Goal: Information Seeking & Learning: Learn about a topic

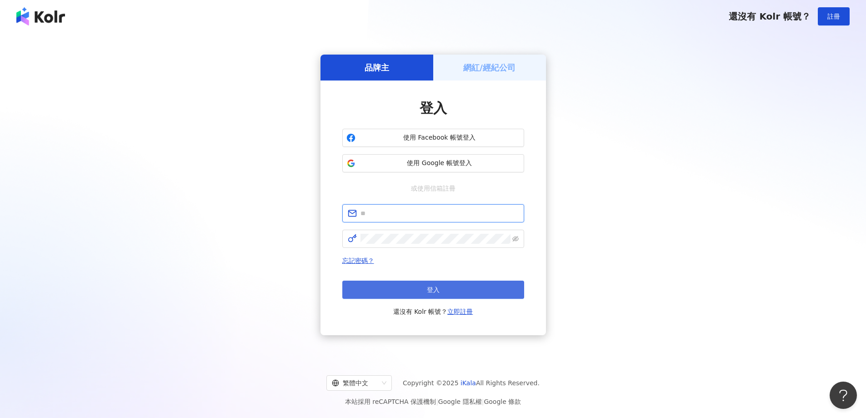
type input "**********"
click at [475, 293] on button "登入" at bounding box center [433, 289] width 182 height 18
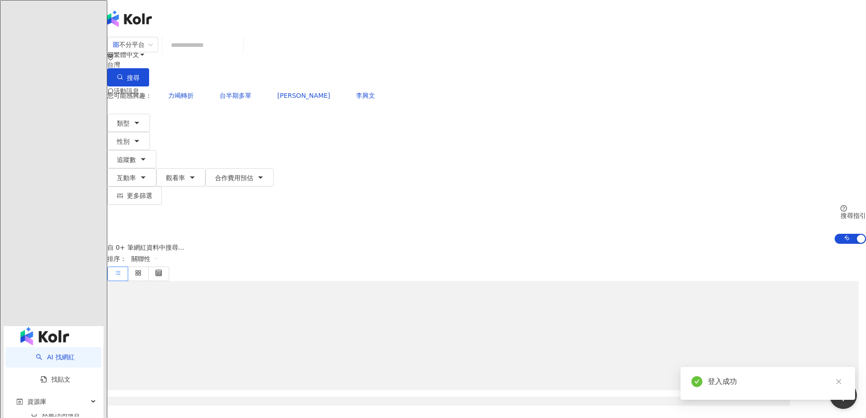
click at [239, 54] on input "search" at bounding box center [203, 44] width 74 height 17
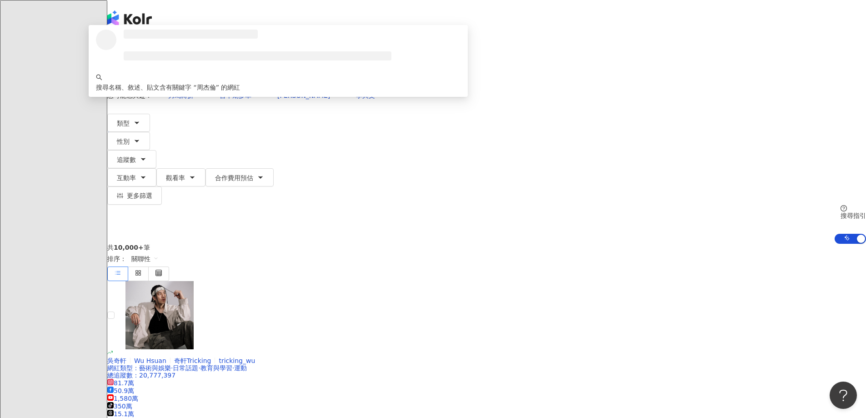
click at [145, 52] on div "不分平台" at bounding box center [129, 44] width 32 height 15
type input "***"
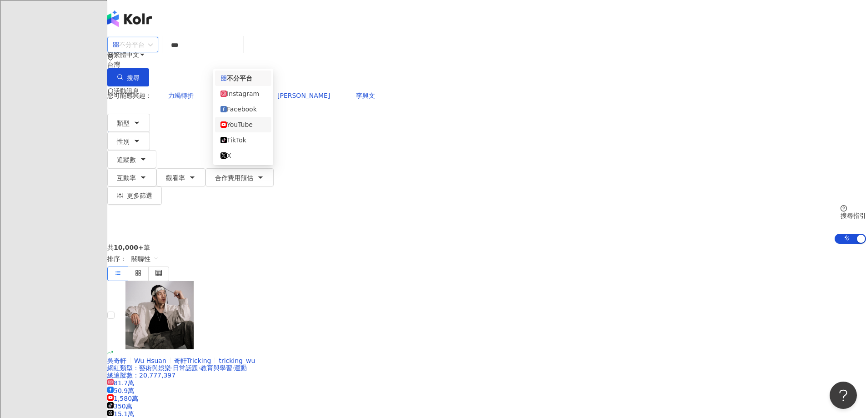
click at [251, 130] on div "YouTube" at bounding box center [242, 125] width 45 height 10
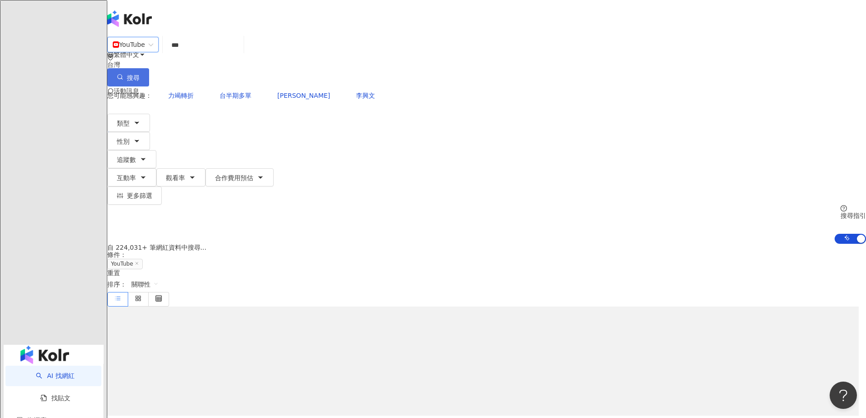
click at [140, 74] on span "搜尋" at bounding box center [133, 77] width 13 height 7
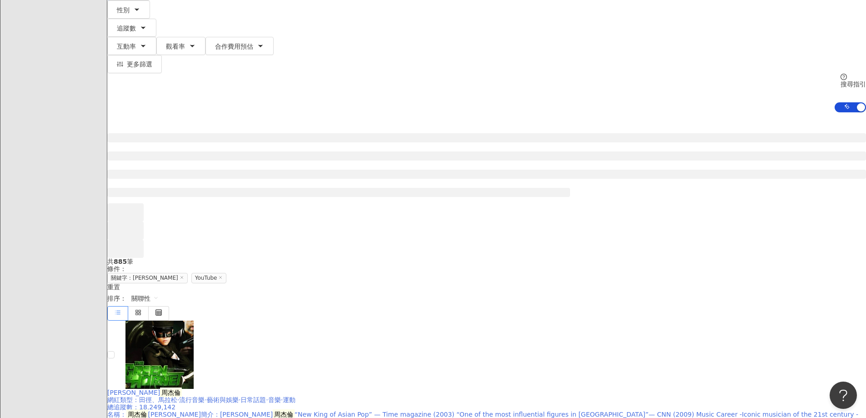
scroll to position [136, 0]
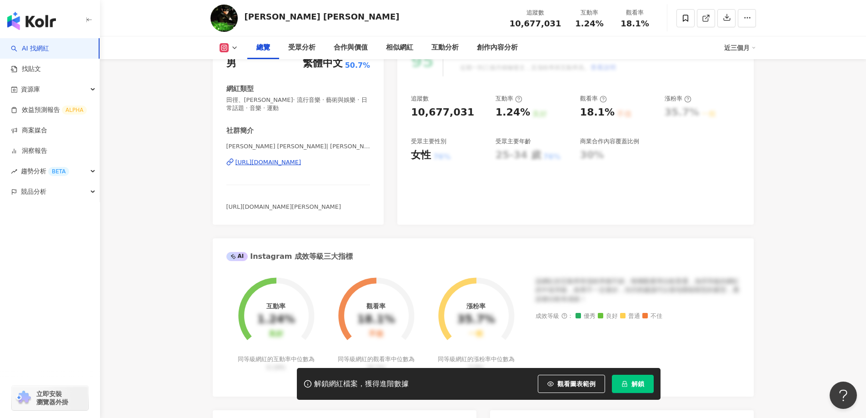
click at [629, 387] on button "解鎖" at bounding box center [633, 383] width 42 height 18
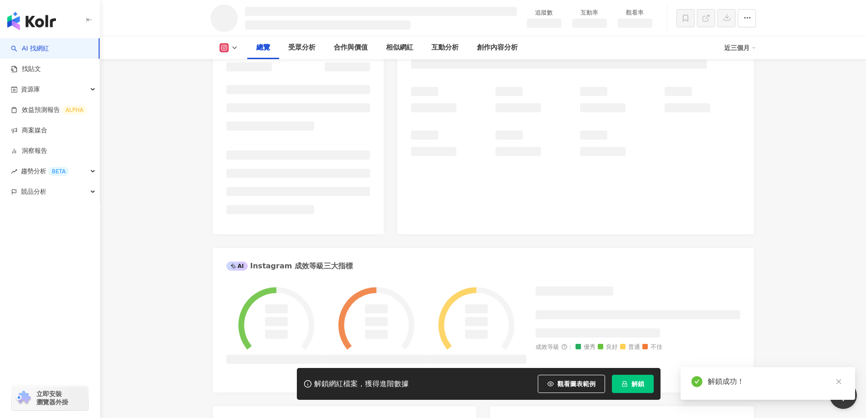
click at [839, 382] on icon "close" at bounding box center [838, 381] width 5 height 5
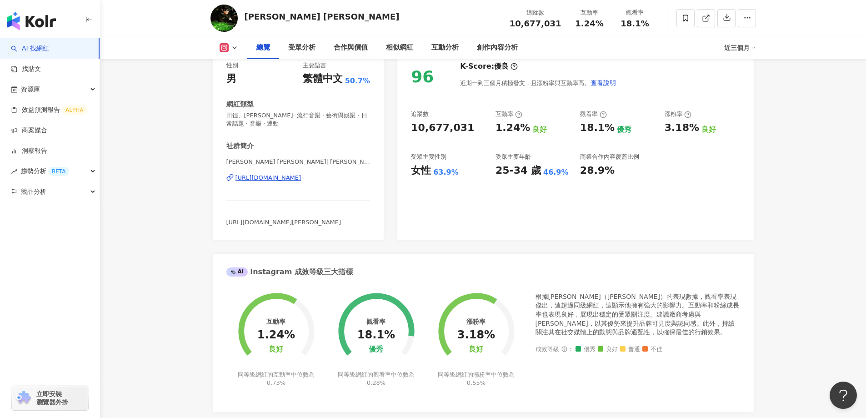
scroll to position [91, 0]
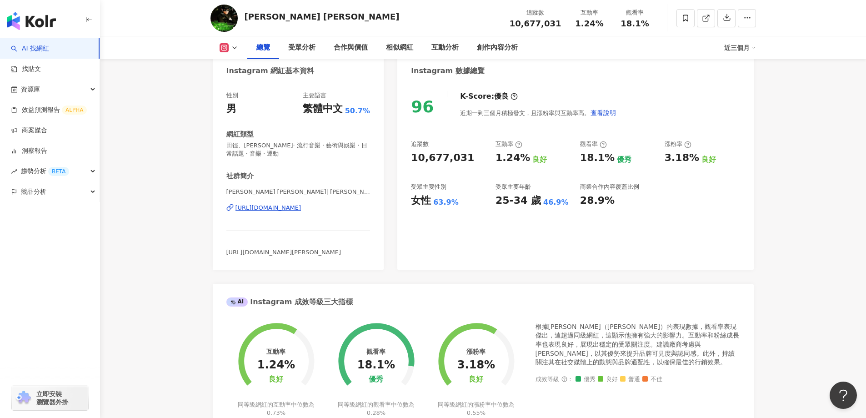
click at [236, 43] on button at bounding box center [228, 47] width 37 height 9
click at [252, 106] on button "YouTube" at bounding box center [243, 106] width 55 height 13
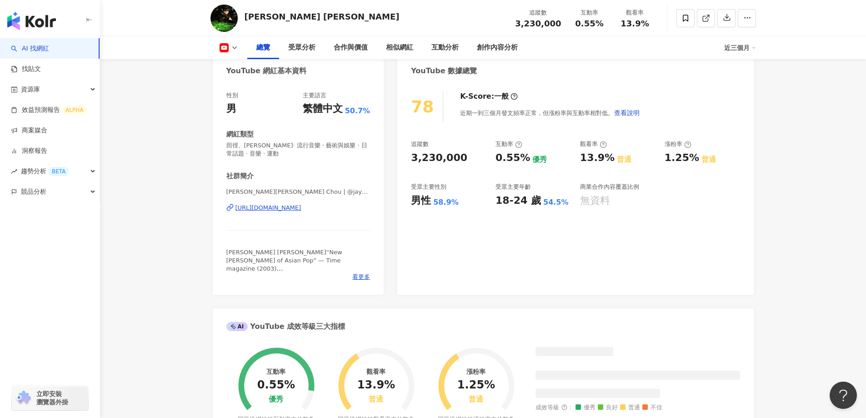
click at [749, 211] on div "78 K-Score : 一般 近期一到三個月發文頻率正常，但漲粉率與互動率相對低。 查看說明 追蹤數 3,230,000 互動率 0.55% 優秀 觀看率 …" at bounding box center [575, 188] width 356 height 212
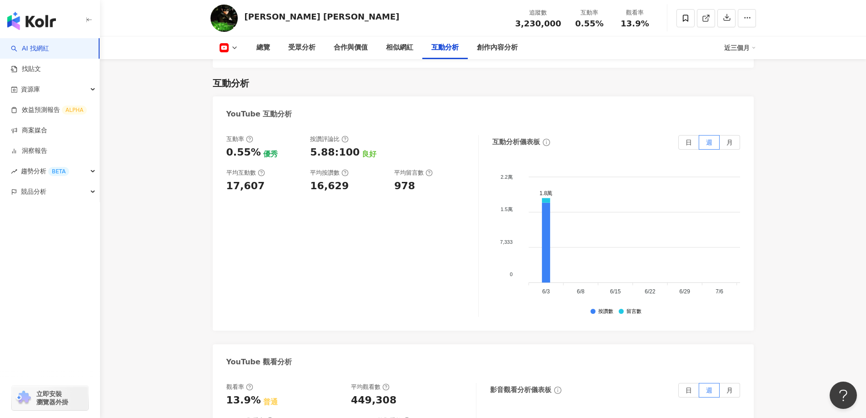
scroll to position [1402, 0]
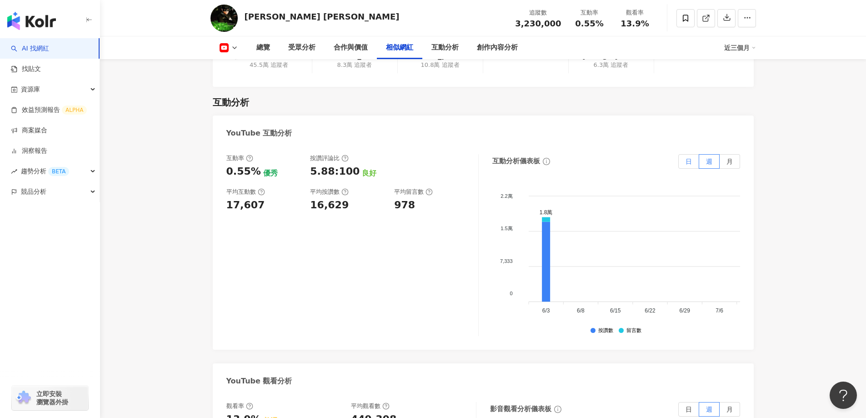
click at [690, 165] on span "日" at bounding box center [688, 161] width 6 height 7
click at [736, 169] on label "月" at bounding box center [729, 161] width 20 height 15
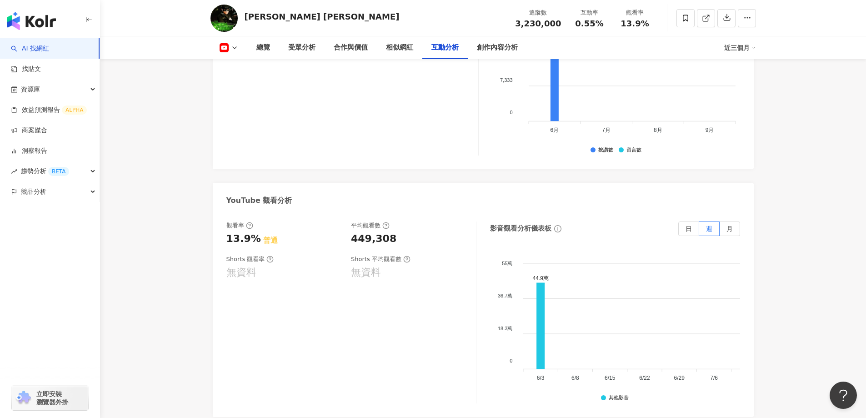
scroll to position [1629, 0]
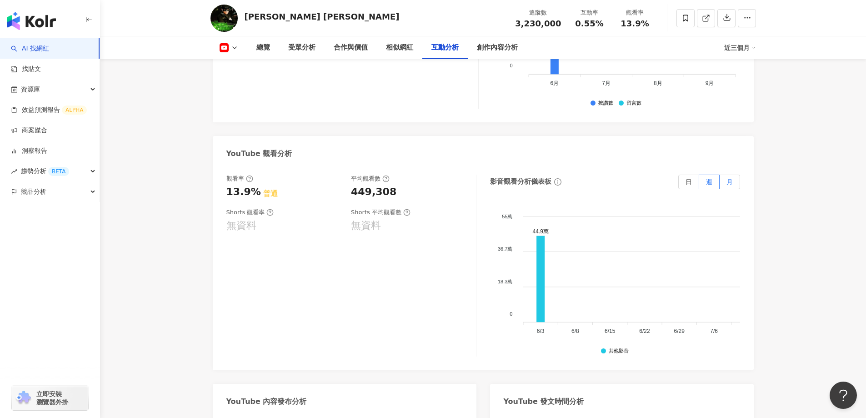
click at [732, 185] on span "月" at bounding box center [729, 181] width 6 height 7
click at [693, 189] on label "日" at bounding box center [688, 182] width 21 height 15
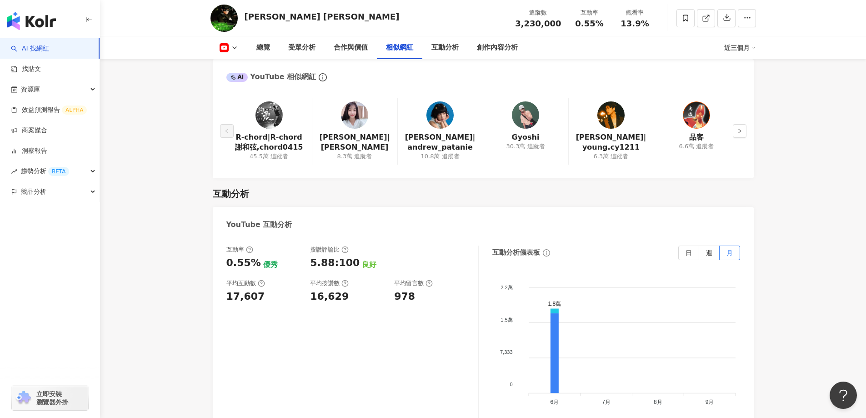
scroll to position [1266, 0]
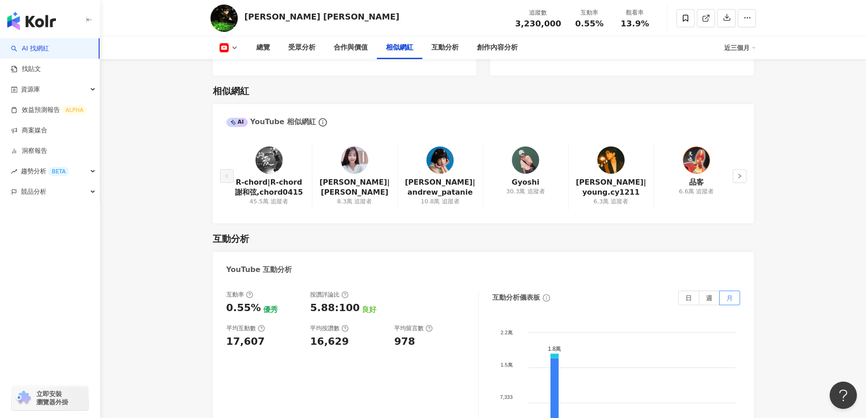
click at [741, 44] on div "近三個月" at bounding box center [740, 47] width 32 height 15
click at [746, 85] on link "近六個月" at bounding box center [743, 86] width 25 height 10
click at [748, 87] on div "相似網紅" at bounding box center [483, 91] width 541 height 13
click at [789, 226] on main "1,067.7萬 434.2萬 323萬 [PERSON_NAME] [PERSON_NAME] 追蹤數 3,230,000 互動率 0.56% 觀看率 31…" at bounding box center [483, 116] width 766 height 2705
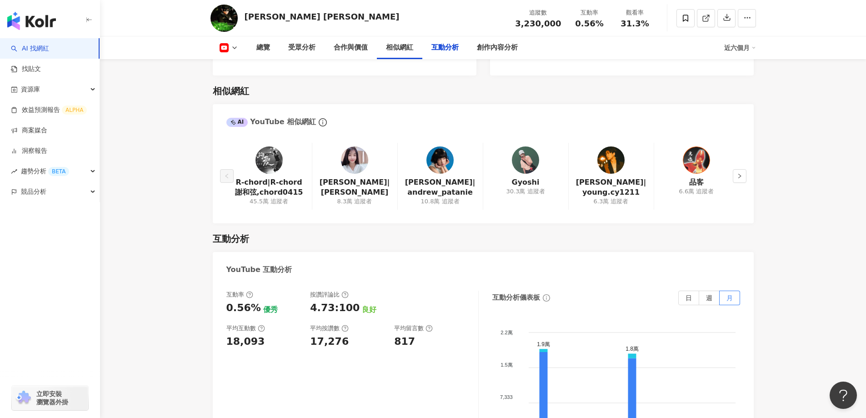
scroll to position [1493, 0]
